Goal: Navigation & Orientation: Find specific page/section

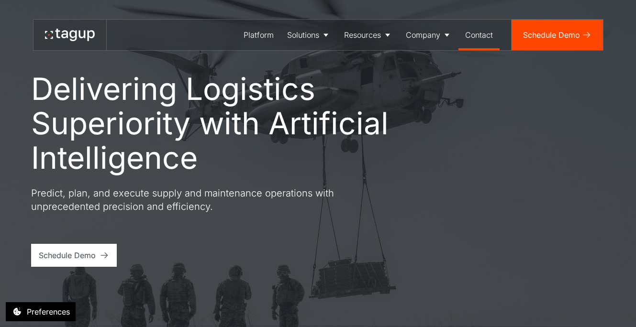
click at [479, 33] on div "Contact" at bounding box center [479, 34] width 28 height 11
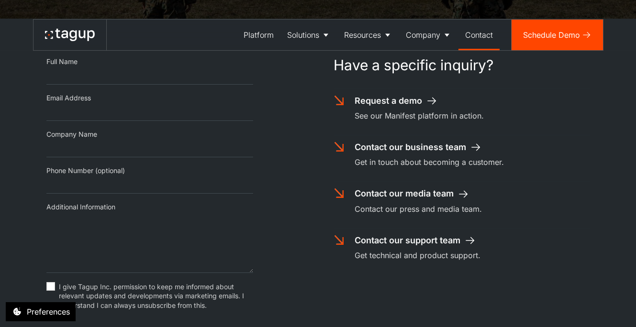
scroll to position [212, 0]
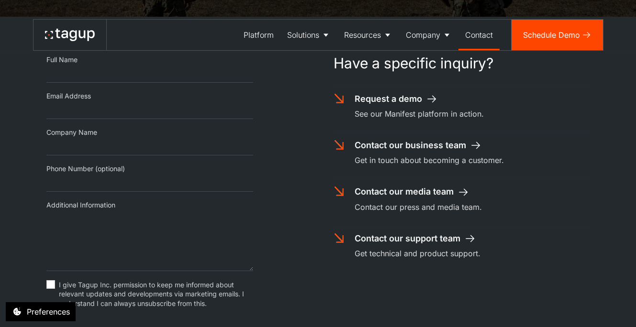
click at [426, 196] on div "Contact our media team" at bounding box center [403, 192] width 99 height 12
click at [263, 36] on div "Platform" at bounding box center [258, 34] width 30 height 11
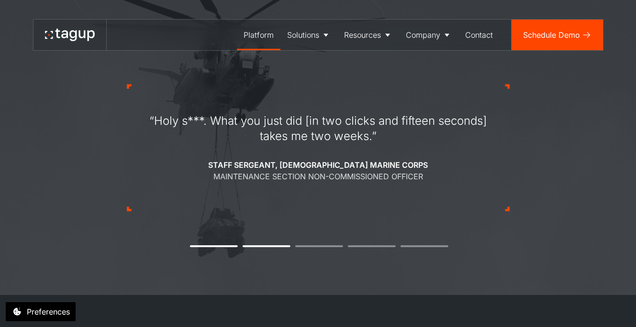
scroll to position [1069, 0]
click at [295, 65] on div "Defense" at bounding box center [308, 64] width 37 height 11
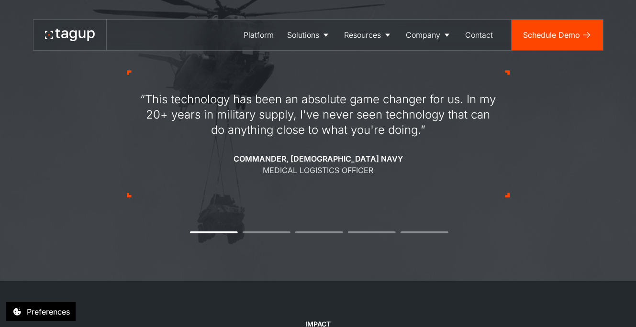
scroll to position [779, 0]
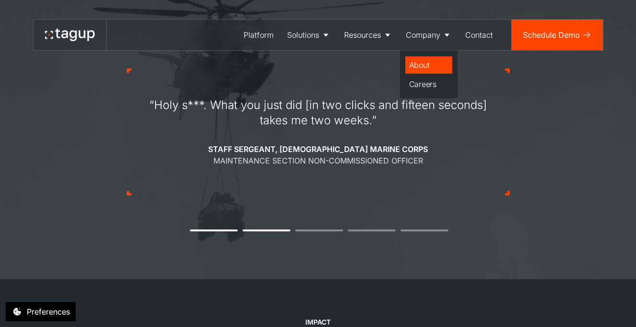
click at [418, 62] on div "About" at bounding box center [428, 64] width 39 height 11
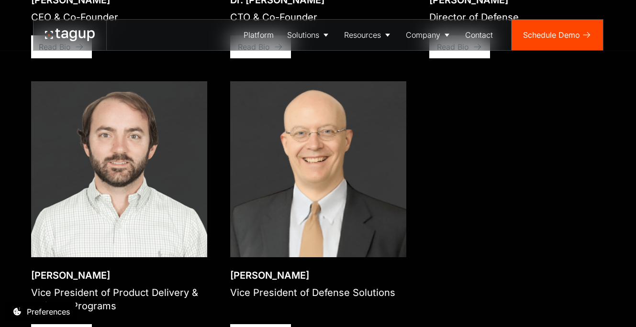
scroll to position [1588, 0]
